Goal: Find specific page/section: Find specific page/section

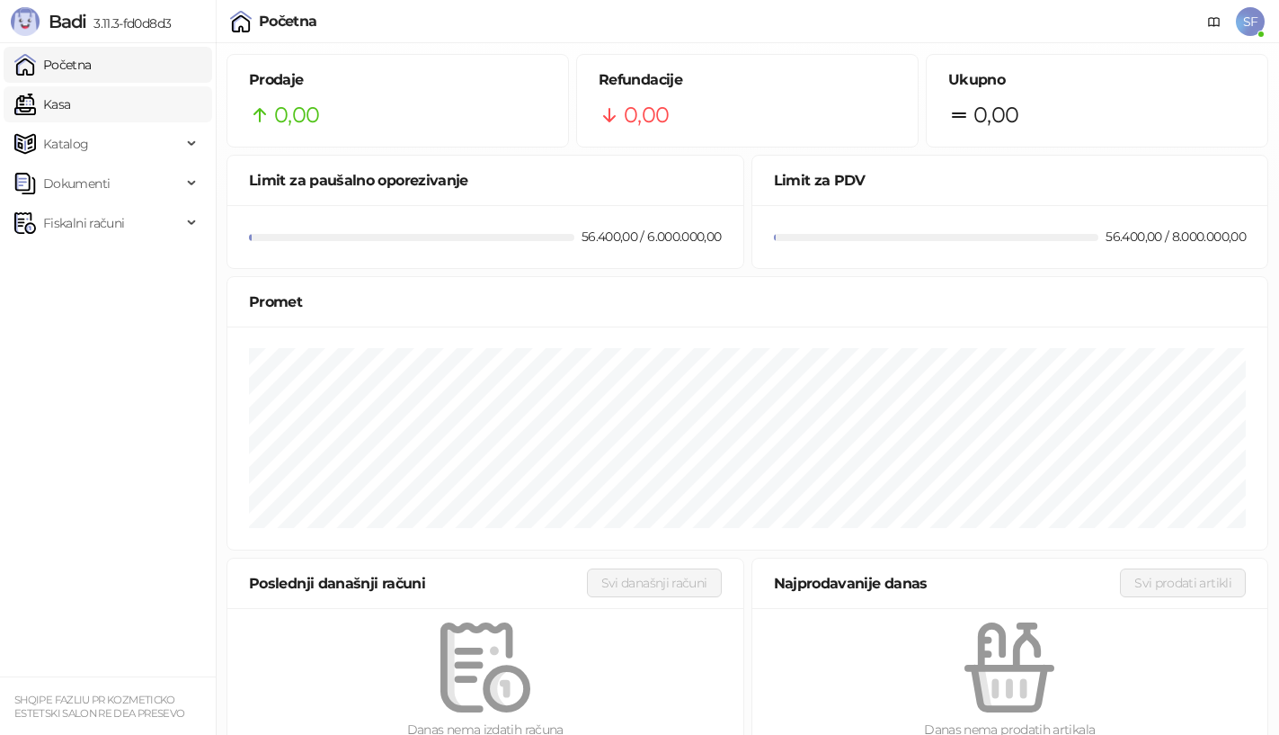
click at [70, 111] on link "Kasa" at bounding box center [42, 104] width 56 height 36
